Goal: Navigation & Orientation: Understand site structure

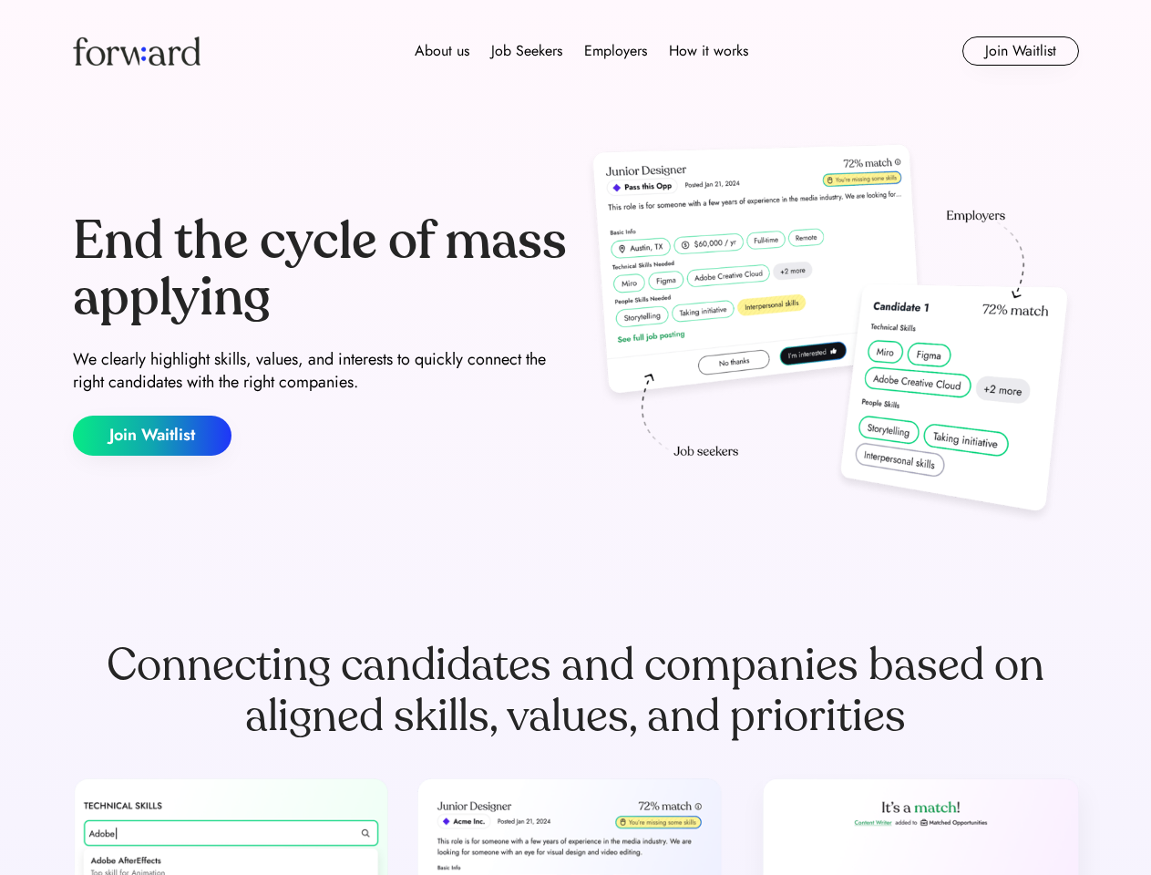
click at [575, 437] on div "End the cycle of mass applying We clearly highlight skills, values, and interes…" at bounding box center [576, 335] width 1006 height 392
click at [576, 51] on div "About us Job Seekers Employers How it works" at bounding box center [581, 51] width 718 height 22
click at [137, 51] on img at bounding box center [137, 50] width 128 height 29
click at [581, 51] on div "About us Job Seekers Employers How it works" at bounding box center [581, 51] width 718 height 22
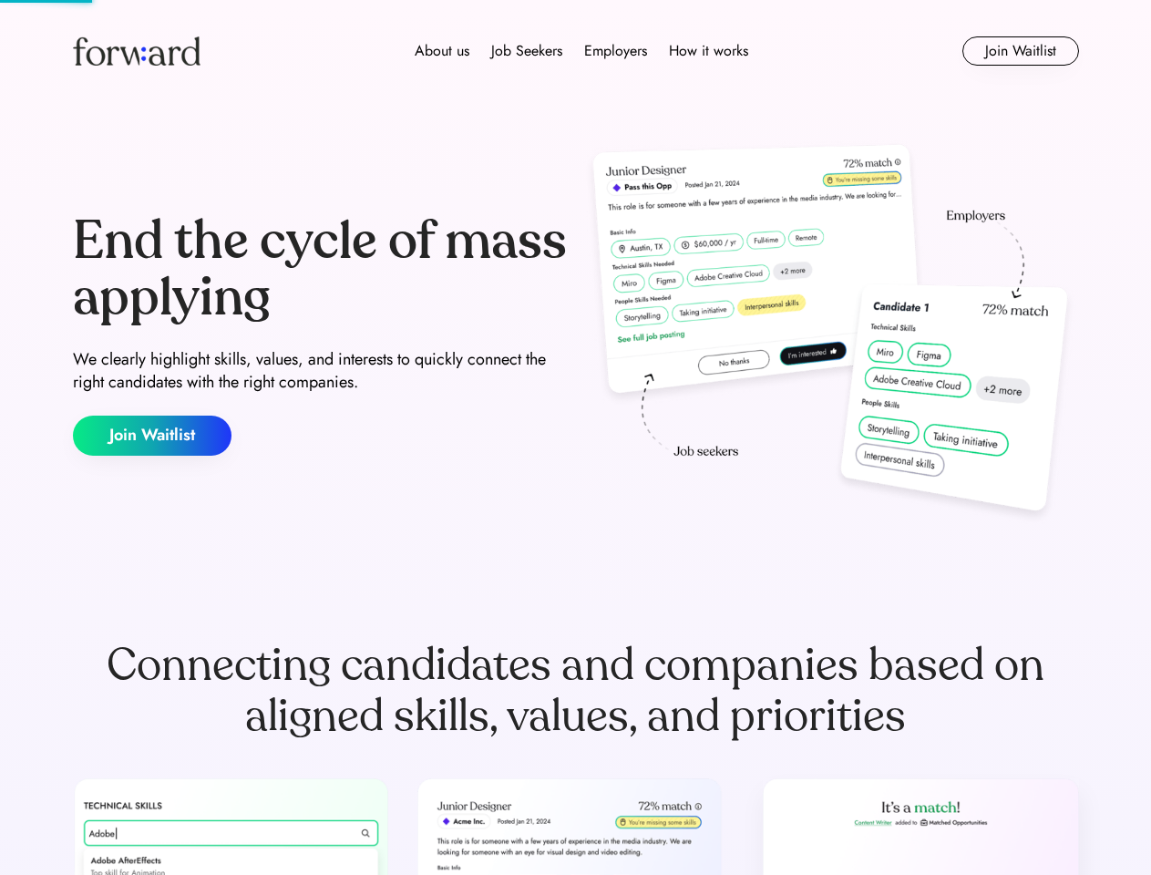
click at [442, 51] on div "About us" at bounding box center [442, 51] width 55 height 22
click at [527, 51] on div "Job Seekers" at bounding box center [526, 51] width 71 height 22
click at [615, 51] on div "Employers" at bounding box center [615, 51] width 63 height 22
click at [707, 51] on div "How it works" at bounding box center [708, 51] width 79 height 22
click at [1020, 51] on button "Join Waitlist" at bounding box center [1020, 50] width 117 height 29
